Goal: Find specific page/section: Find specific page/section

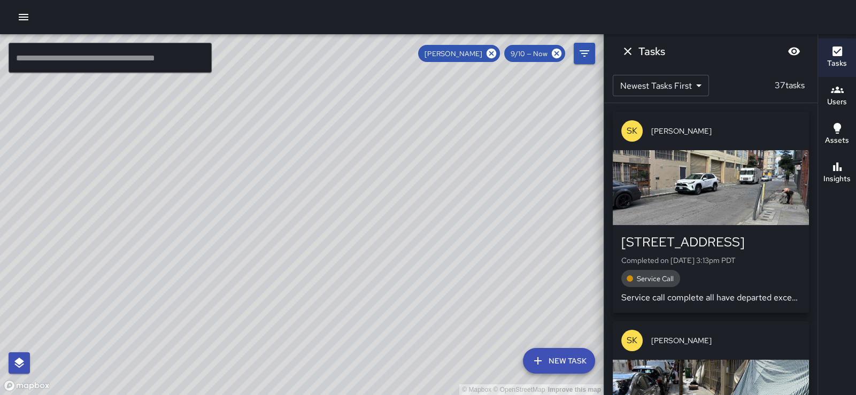
scroll to position [7821, 0]
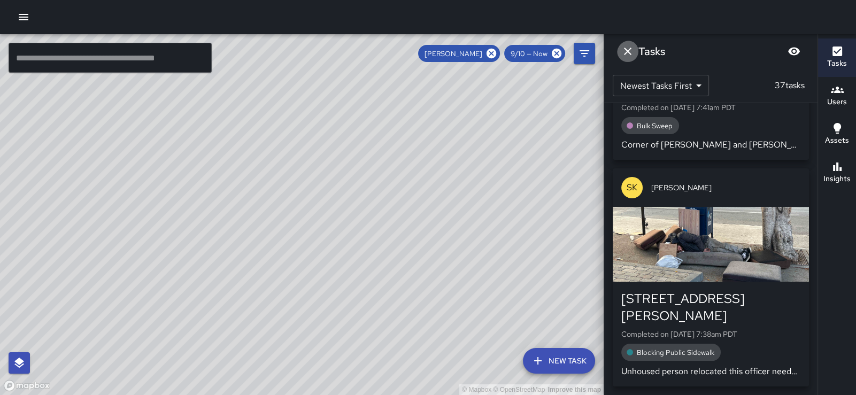
click at [628, 52] on icon "Dismiss" at bounding box center [627, 51] width 7 height 7
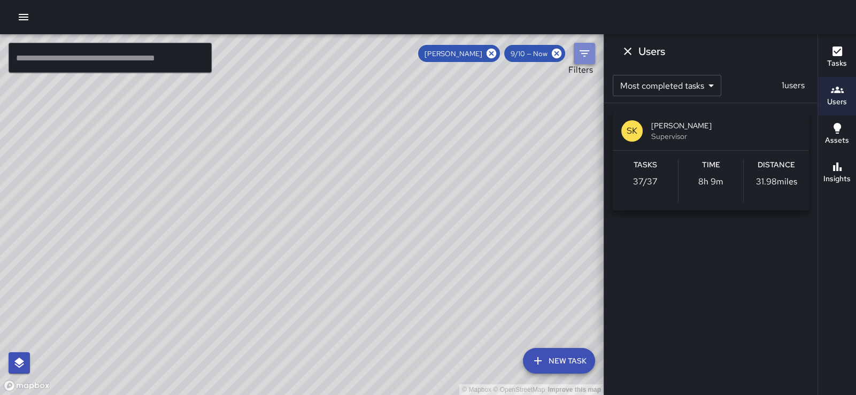
click at [587, 57] on icon "Filters" at bounding box center [584, 53] width 13 height 13
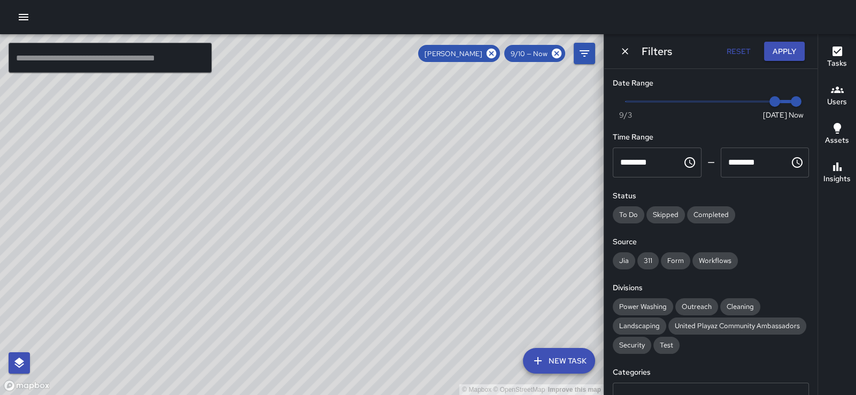
scroll to position [263, 0]
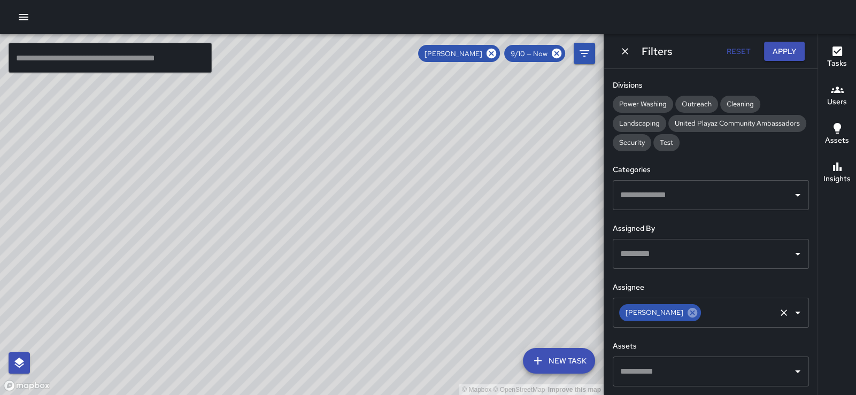
click at [690, 308] on icon at bounding box center [692, 313] width 10 height 10
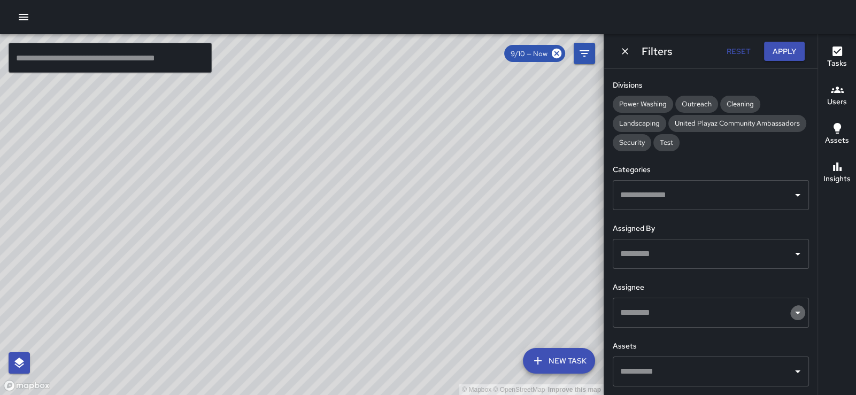
click at [795, 312] on icon "Open" at bounding box center [797, 313] width 5 height 3
click at [641, 134] on div "Security" at bounding box center [631, 142] width 38 height 17
click at [795, 312] on icon "Open" at bounding box center [797, 313] width 5 height 3
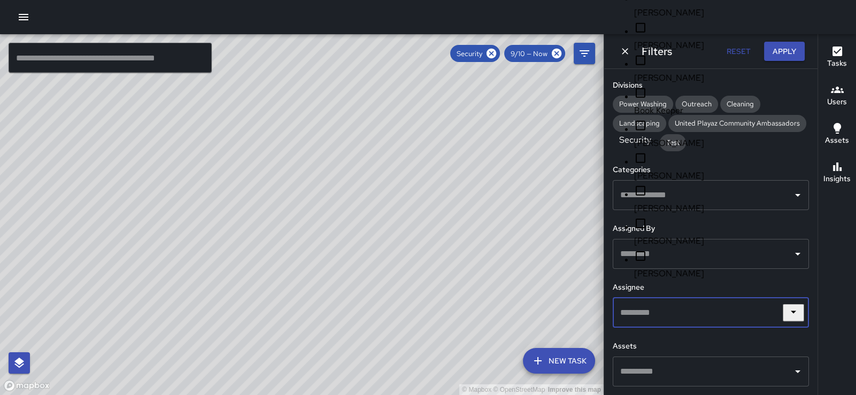
click at [713, 52] on span "[PERSON_NAME]" at bounding box center [717, 45] width 166 height 13
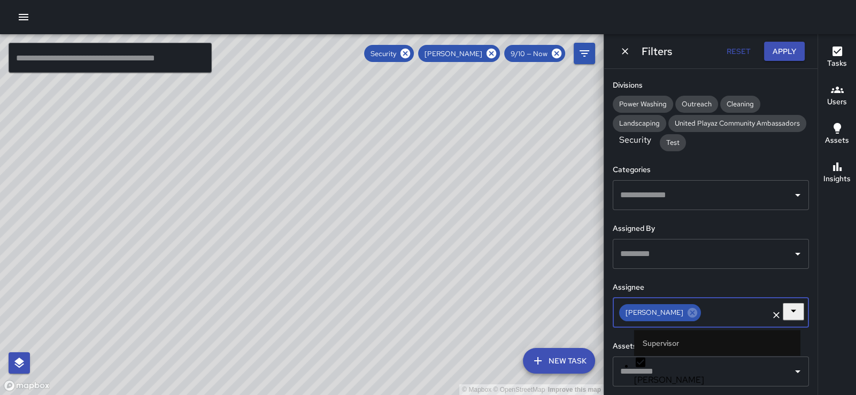
scroll to position [0, 0]
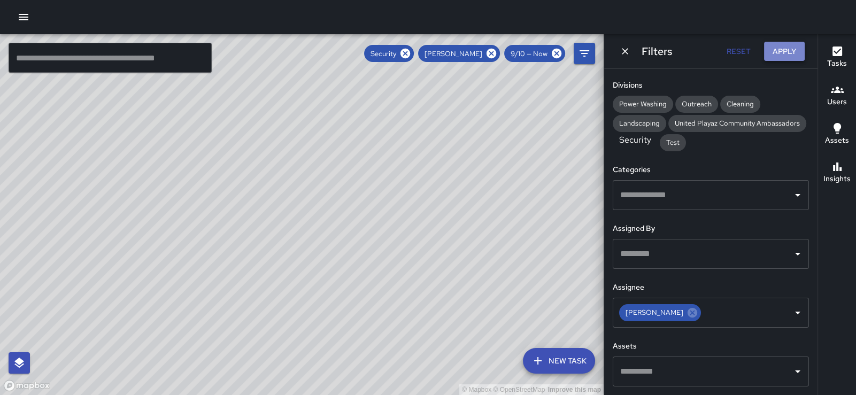
click at [784, 53] on button "Apply" at bounding box center [784, 52] width 41 height 20
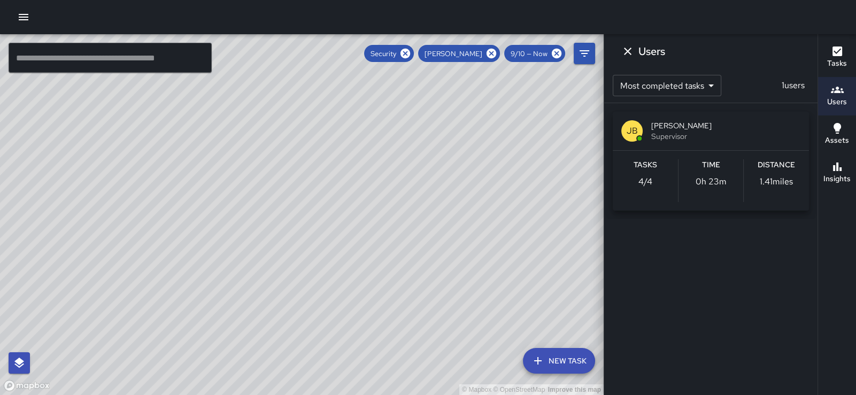
drag, startPoint x: 447, startPoint y: 159, endPoint x: 418, endPoint y: 213, distance: 60.9
click at [418, 213] on div "© Mapbox © OpenStreetMap Improve this map" at bounding box center [301, 214] width 603 height 361
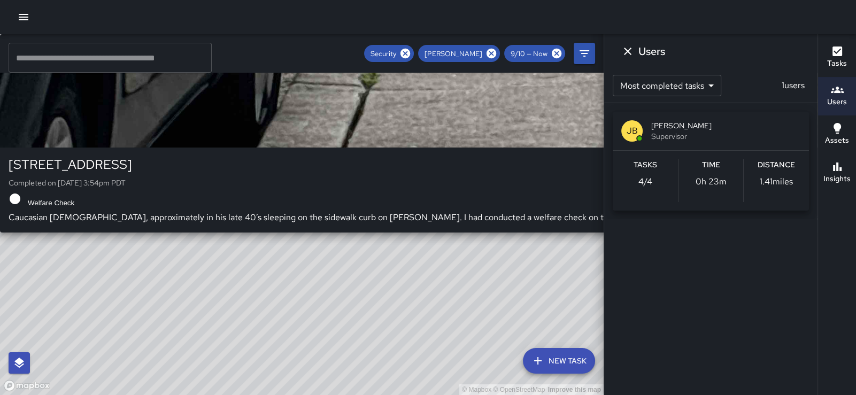
click at [375, 173] on div "© Mapbox © OpenStreetMap Improve this map [PERSON_NAME] [STREET_ADDRESS] Comple…" at bounding box center [301, 214] width 603 height 361
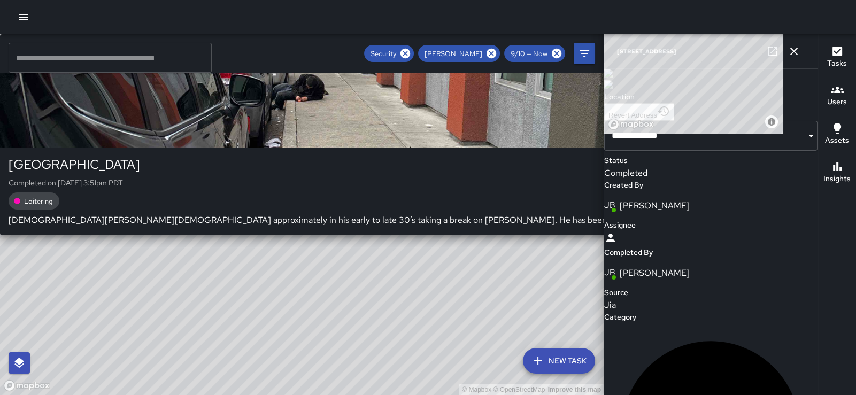
click at [238, 186] on div "© Mapbox © OpenStreetMap Improve this map [PERSON_NAME] [STREET_ADDRESS][PERSON…" at bounding box center [301, 214] width 603 height 361
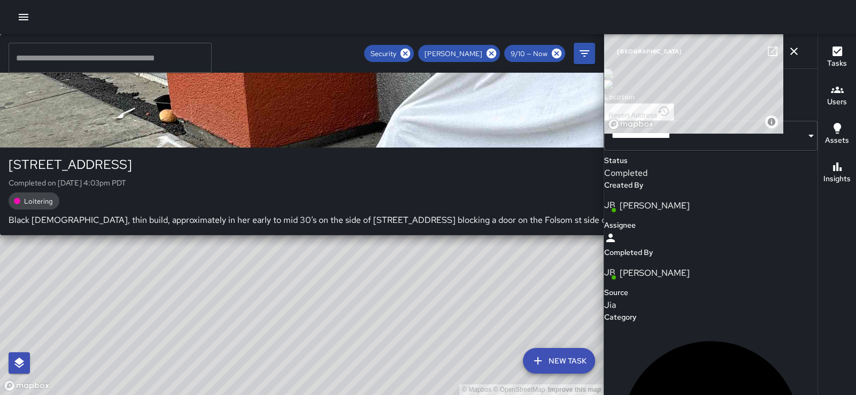
click at [281, 227] on div "© Mapbox © OpenStreetMap Improve this map [PERSON_NAME] [STREET_ADDRESS][PERSON…" at bounding box center [301, 214] width 603 height 361
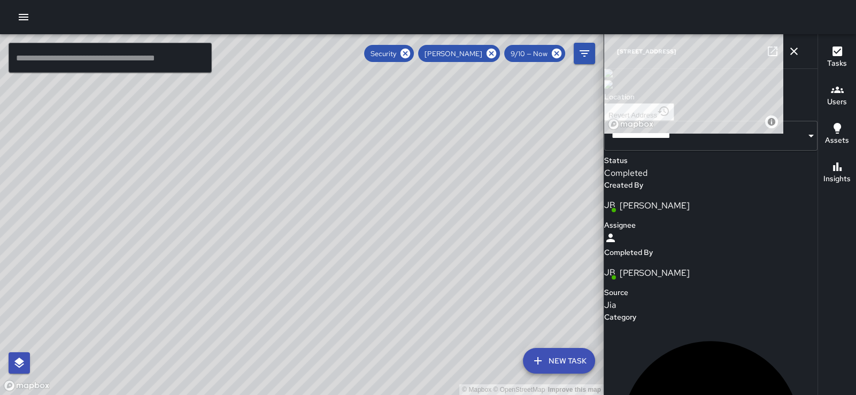
type input "**********"
click at [791, 51] on icon "button" at bounding box center [793, 51] width 7 height 7
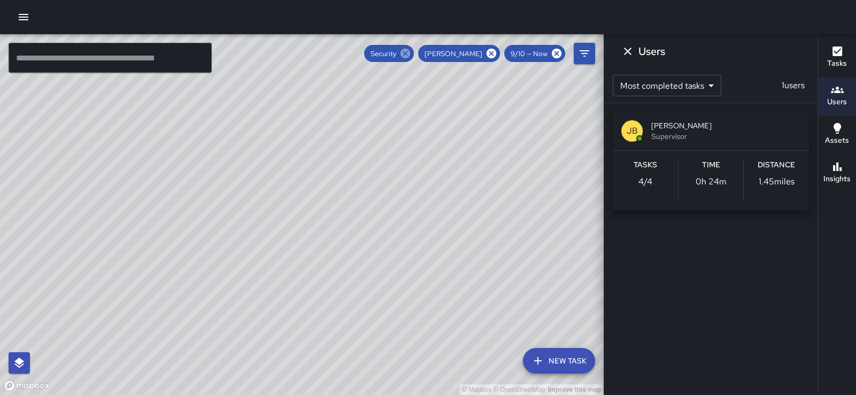
click at [400, 53] on icon at bounding box center [405, 54] width 10 height 10
